Goal: Transaction & Acquisition: Purchase product/service

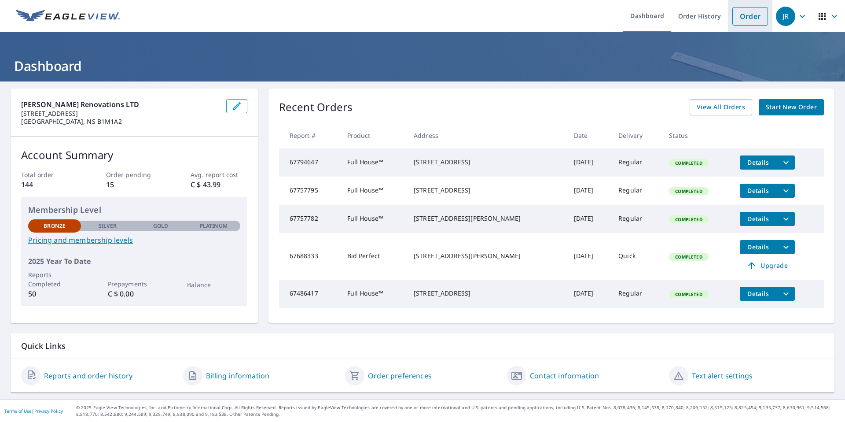
click at [741, 15] on link "Order" at bounding box center [750, 16] width 36 height 18
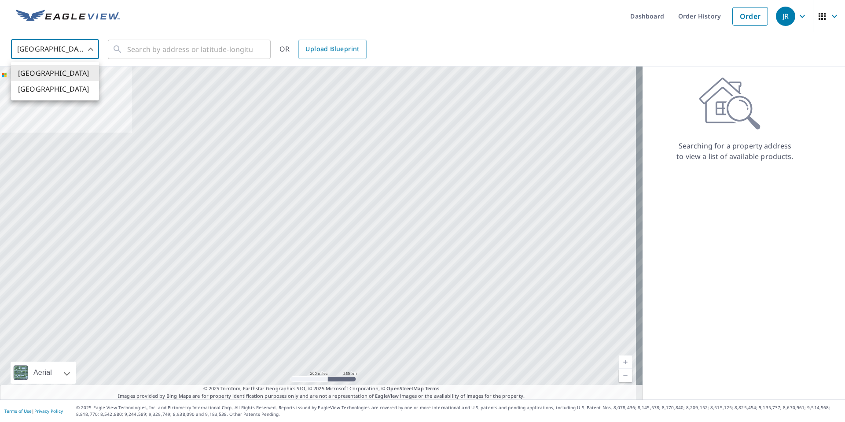
click at [96, 48] on body "[PERSON_NAME] Dashboard Order History Order JR United States US ​ ​ OR Upload B…" at bounding box center [422, 211] width 845 height 422
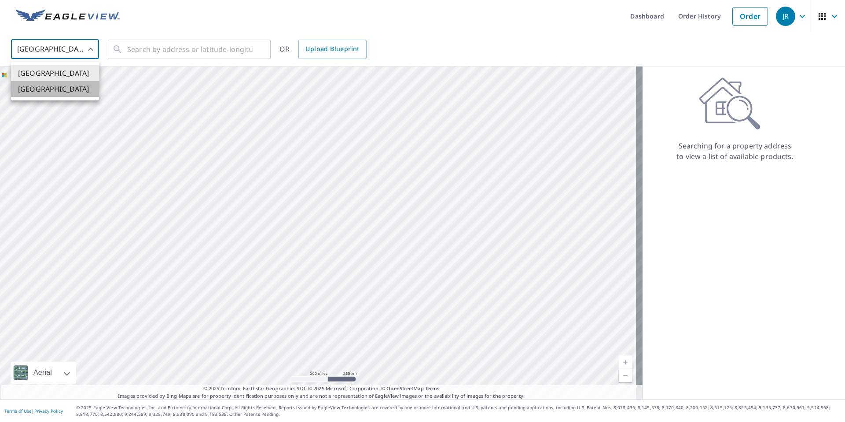
drag, startPoint x: 37, startPoint y: 88, endPoint x: 81, endPoint y: 88, distance: 43.6
click at [37, 88] on li "[GEOGRAPHIC_DATA]" at bounding box center [55, 89] width 88 height 16
type input "CA"
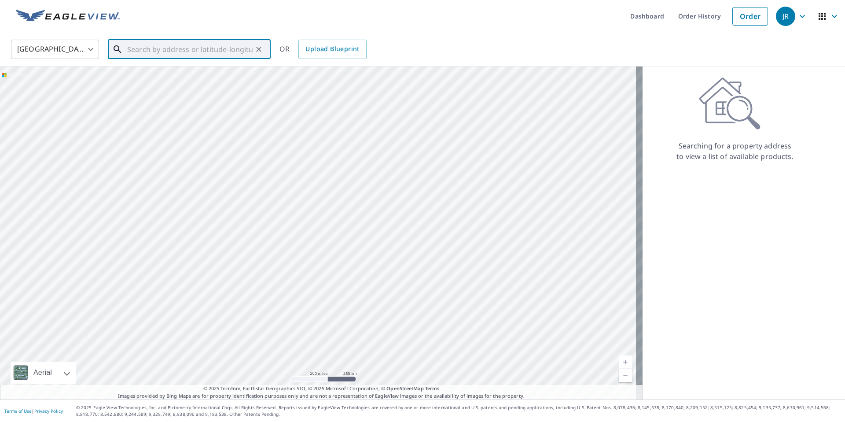
click at [135, 55] on input "text" at bounding box center [189, 49] width 125 height 25
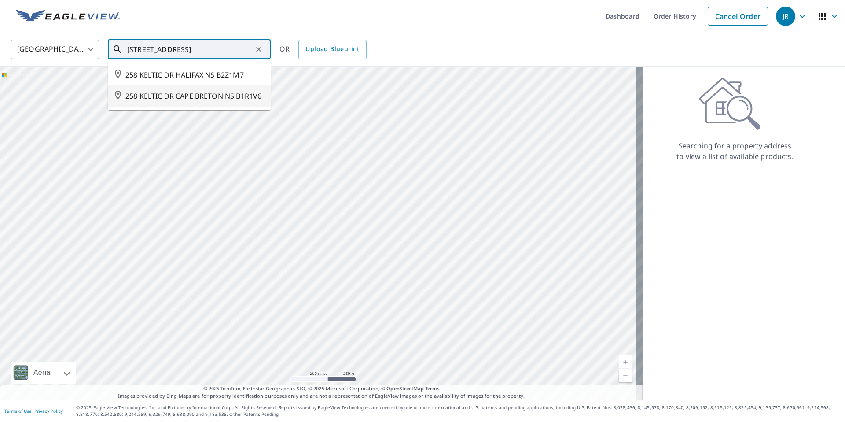
click at [140, 95] on span "258 KELTIC DR CAPE BRETON NS B1R1V6" at bounding box center [194, 96] width 138 height 11
type input "258 KELTIC DR CAPE BRETON NS B1R1V6"
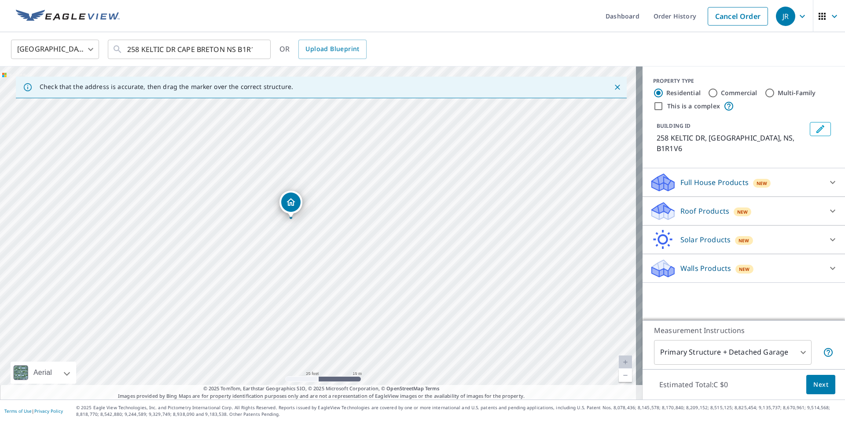
drag, startPoint x: 319, startPoint y: 216, endPoint x: 291, endPoint y: 202, distance: 30.5
click at [830, 206] on icon at bounding box center [832, 211] width 11 height 11
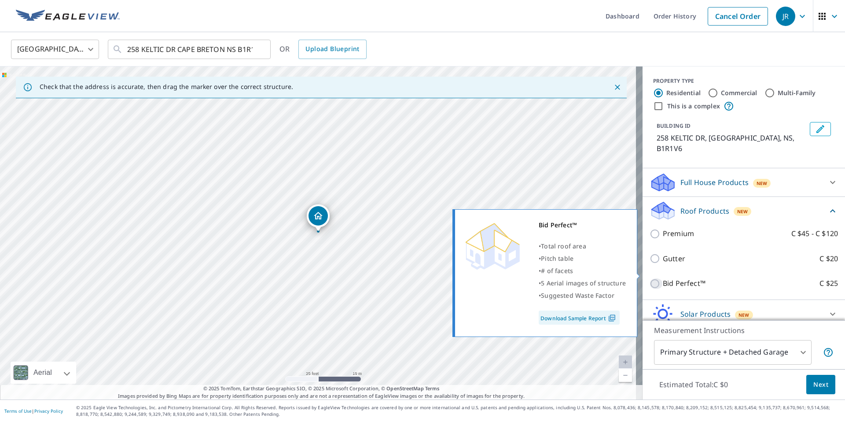
click at [651, 278] on input "Bid Perfect™ C $25" at bounding box center [656, 283] width 13 height 11
checkbox input "true"
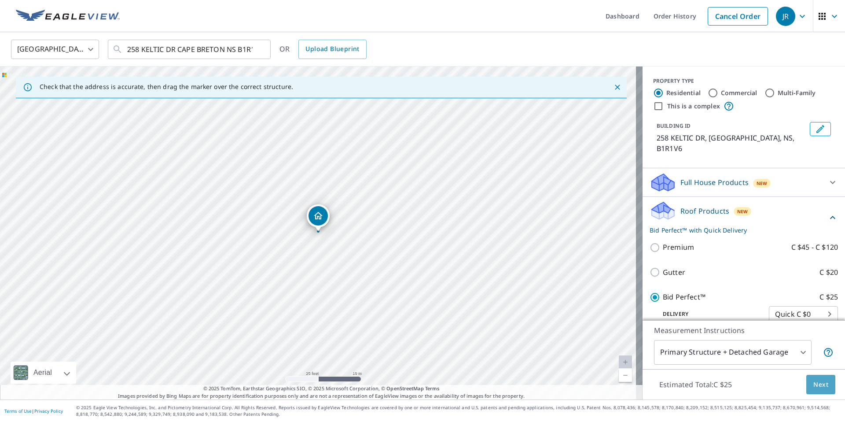
click at [815, 382] on span "Next" at bounding box center [820, 384] width 15 height 11
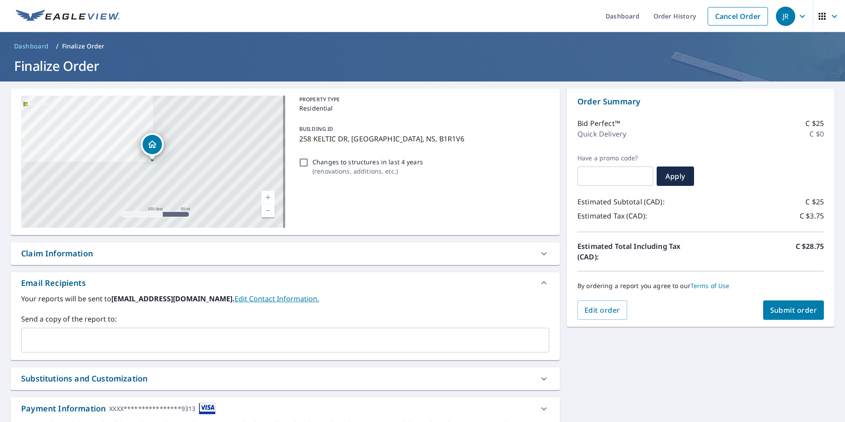
click at [795, 312] on span "Submit order" at bounding box center [793, 310] width 47 height 10
